Goal: Transaction & Acquisition: Book appointment/travel/reservation

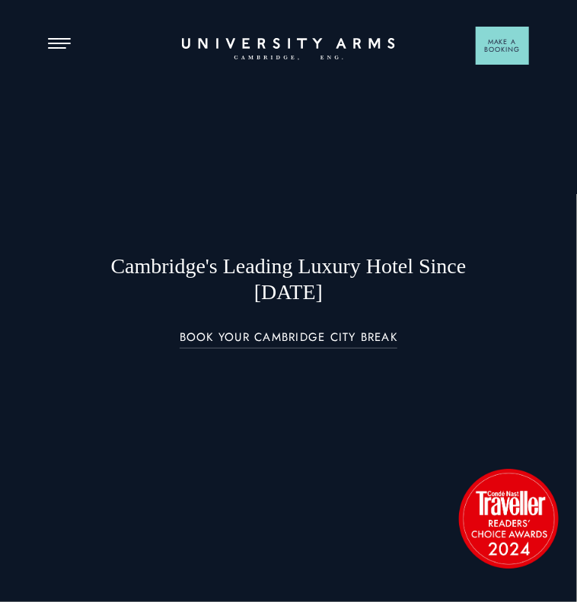
click at [57, 36] on header "Stay Suites Superior Rooms Classic Rooms Cosy Rooms Dine Restaurant Bar Afterno…" at bounding box center [288, 19] width 577 height 38
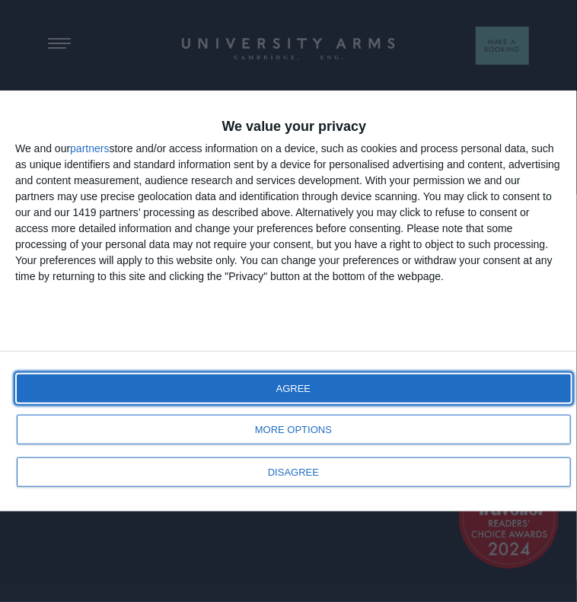
click at [442, 399] on button "AGREE" at bounding box center [294, 388] width 554 height 28
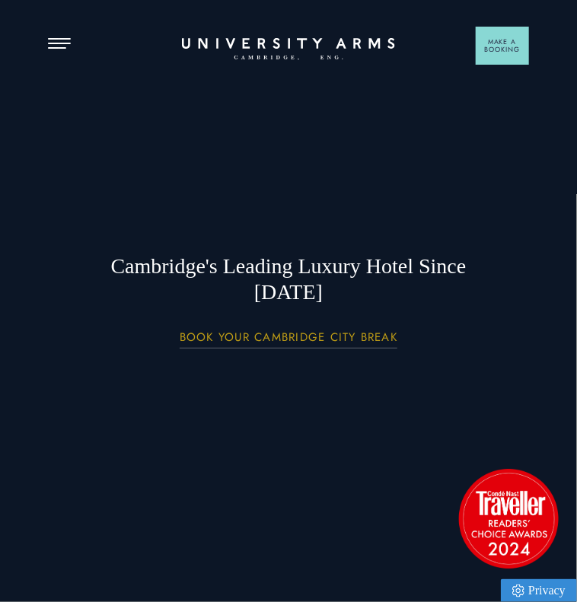
click at [328, 333] on link "BOOK YOUR CAMBRIDGE CITY BREAK" at bounding box center [289, 339] width 218 height 17
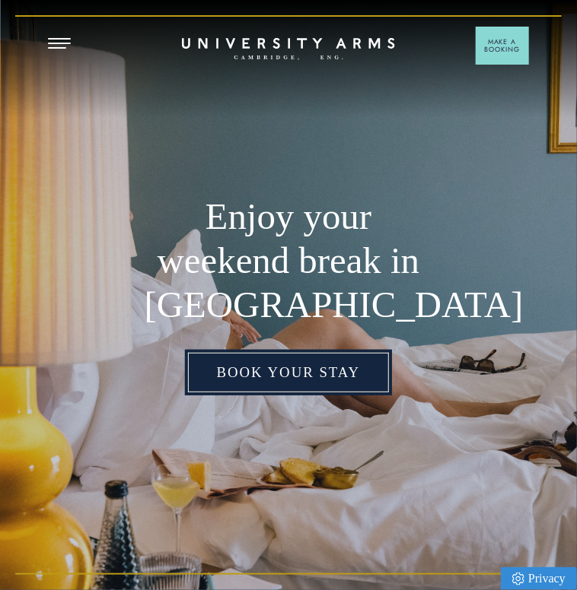
click at [302, 382] on link "Book your stay" at bounding box center [289, 373] width 208 height 46
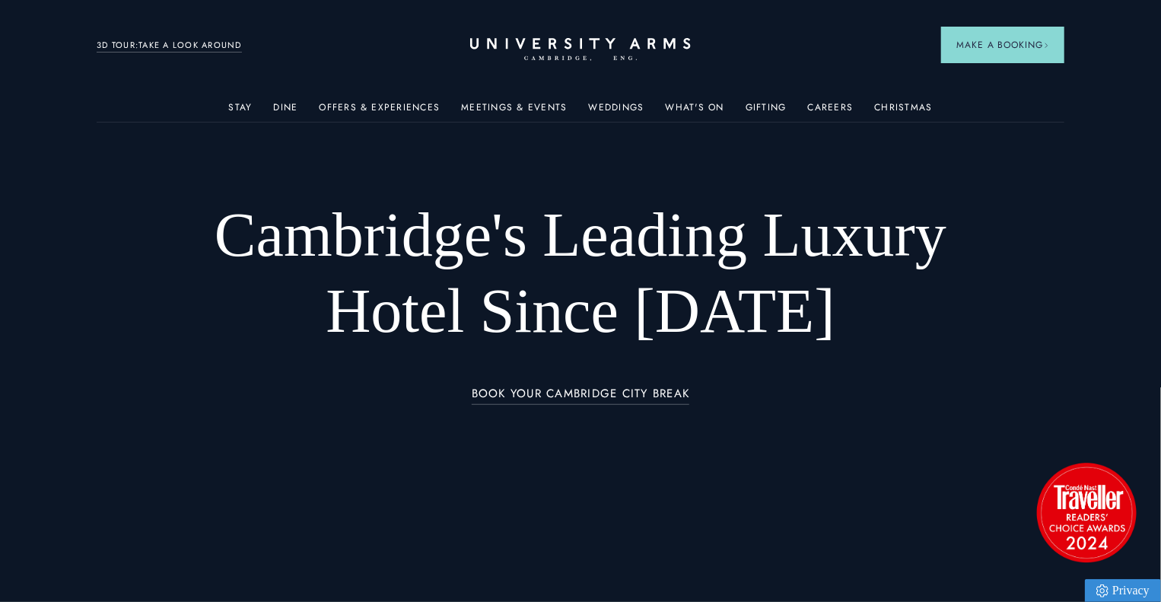
click at [724, 104] on ul "Stay Rooms Suites From £459/night Superior Rooms From £249/night Classic Rooms …" at bounding box center [581, 106] width 968 height 30
click at [700, 104] on link "What's On" at bounding box center [695, 112] width 59 height 20
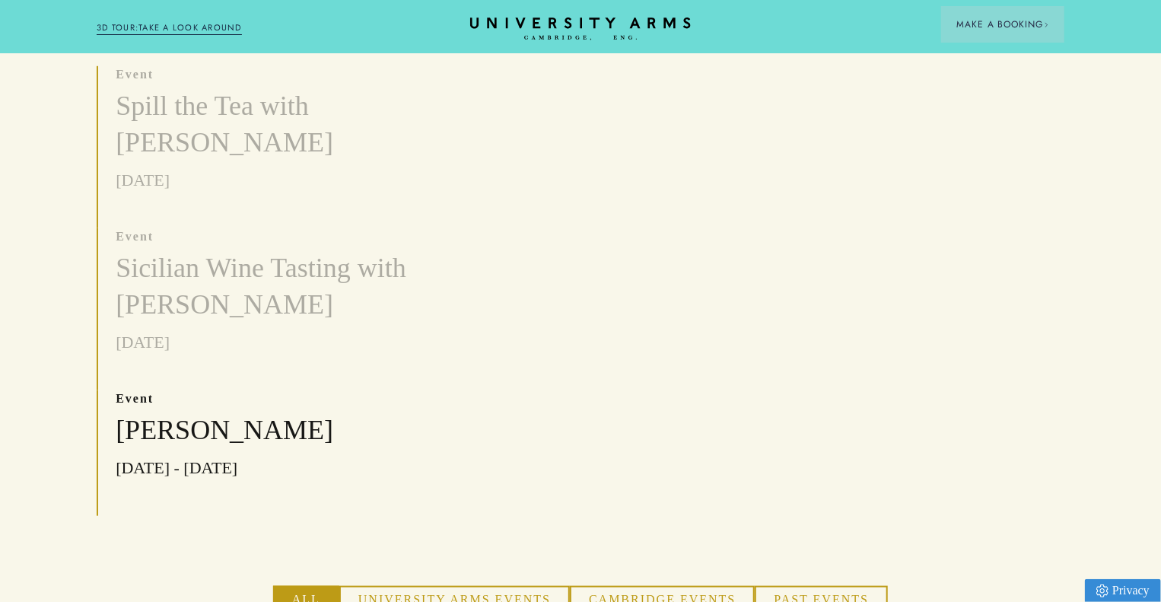
scroll to position [554, 0]
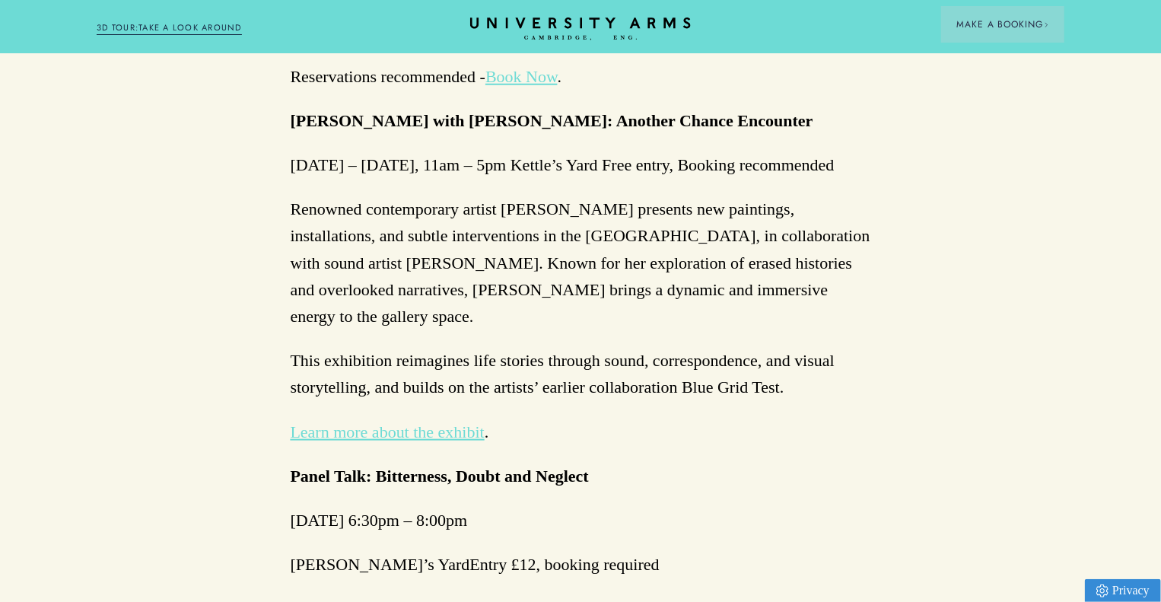
scroll to position [3548, 0]
